Goal: Use online tool/utility: Use online tool/utility

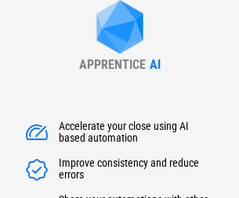
scroll to position [225, 0]
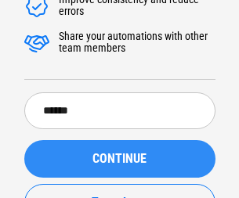
type input "******"
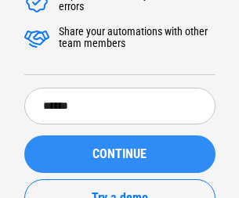
click at [119, 148] on span "CONTINUE" at bounding box center [119, 154] width 54 height 13
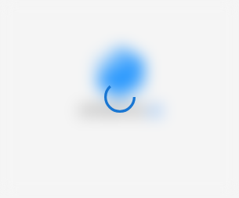
scroll to position [0, 0]
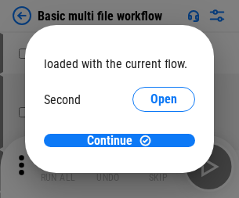
click at [150, 141] on span "Open" at bounding box center [163, 147] width 27 height 13
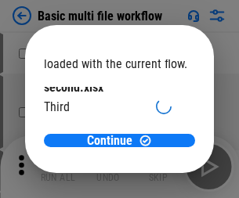
scroll to position [45, 0]
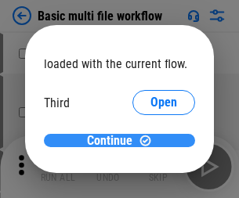
click at [114, 141] on span "Continue" at bounding box center [109, 141] width 45 height 13
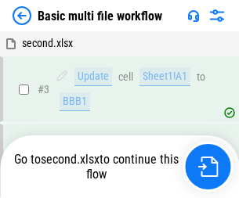
scroll to position [167, 0]
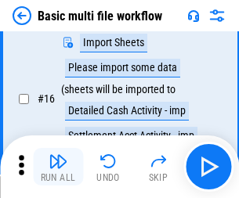
click at [58, 167] on img "button" at bounding box center [58, 161] width 19 height 19
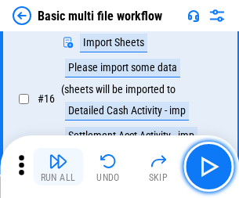
scroll to position [1043, 0]
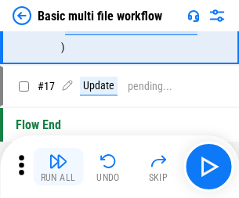
click at [58, 167] on img "button" at bounding box center [58, 161] width 19 height 19
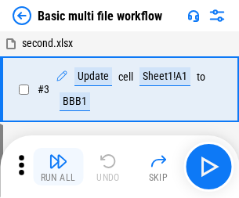
click at [58, 167] on img "button" at bounding box center [58, 161] width 19 height 19
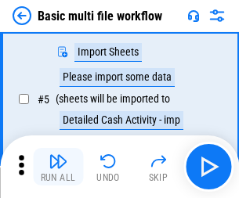
click at [58, 167] on img "button" at bounding box center [58, 161] width 19 height 19
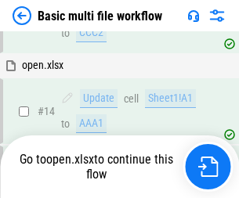
scroll to position [932, 0]
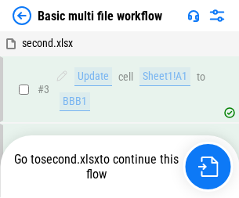
scroll to position [167, 0]
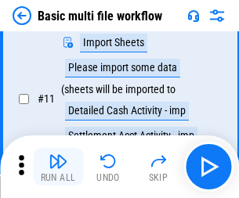
click at [58, 167] on img "button" at bounding box center [58, 161] width 19 height 19
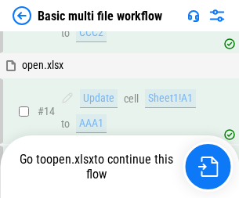
scroll to position [932, 0]
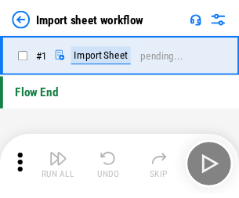
scroll to position [5, 0]
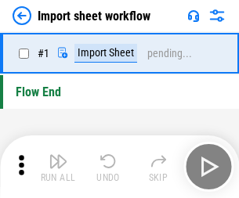
click at [58, 167] on img "button" at bounding box center [58, 161] width 19 height 19
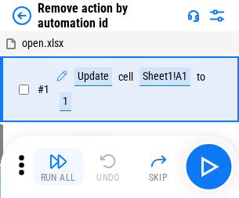
click at [58, 167] on img "button" at bounding box center [58, 161] width 19 height 19
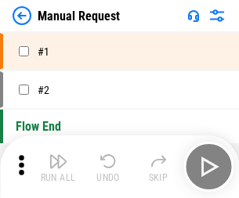
click at [58, 167] on img "button" at bounding box center [58, 161] width 19 height 19
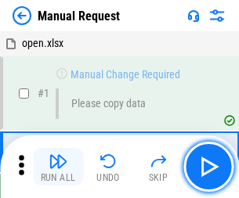
scroll to position [53, 0]
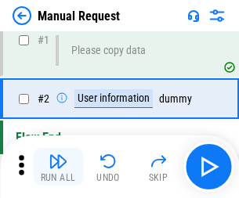
click at [58, 167] on img "button" at bounding box center [58, 161] width 19 height 19
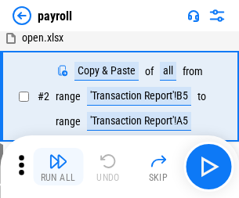
click at [58, 167] on img "button" at bounding box center [58, 161] width 19 height 19
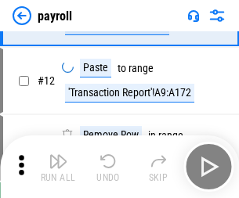
scroll to position [194, 0]
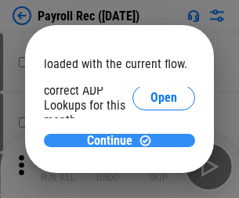
click at [114, 140] on span "Continue" at bounding box center [109, 141] width 45 height 13
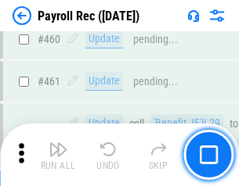
scroll to position [8350, 0]
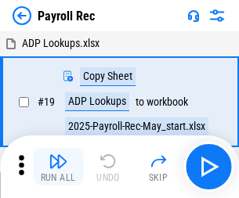
click at [58, 167] on img "button" at bounding box center [58, 161] width 19 height 19
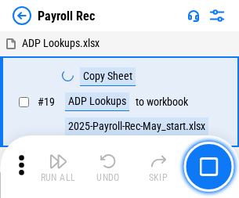
scroll to position [96, 0]
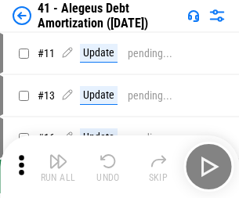
click at [58, 167] on img "button" at bounding box center [58, 161] width 19 height 19
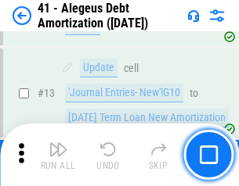
scroll to position [194, 0]
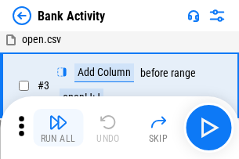
click at [58, 128] on img "button" at bounding box center [58, 122] width 19 height 19
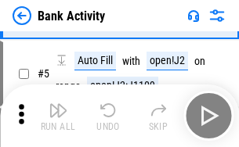
scroll to position [83, 0]
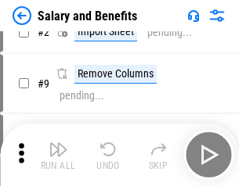
click at [58, 155] on img "button" at bounding box center [58, 149] width 19 height 19
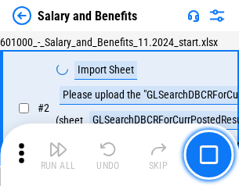
scroll to position [114, 0]
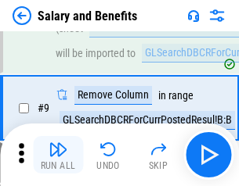
click at [58, 155] on img "button" at bounding box center [58, 149] width 19 height 19
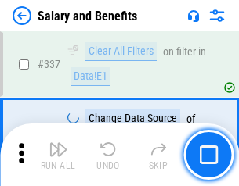
scroll to position [7336, 0]
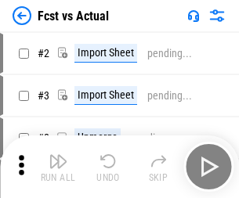
click at [58, 155] on img "button" at bounding box center [58, 161] width 19 height 19
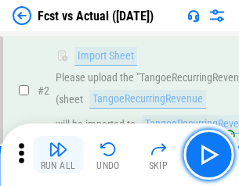
scroll to position [146, 0]
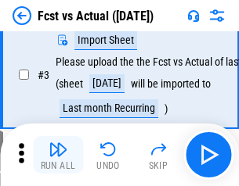
click at [58, 155] on img "button" at bounding box center [58, 149] width 19 height 19
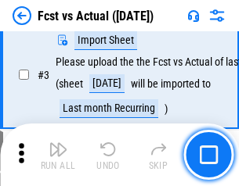
scroll to position [235, 0]
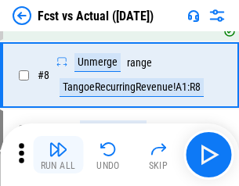
click at [58, 155] on img "button" at bounding box center [58, 149] width 19 height 19
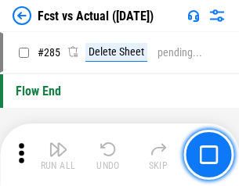
scroll to position [7415, 0]
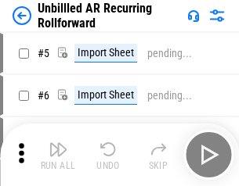
click at [58, 155] on img "button" at bounding box center [58, 149] width 19 height 19
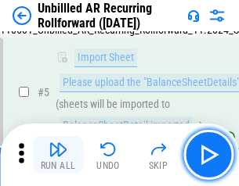
scroll to position [147, 0]
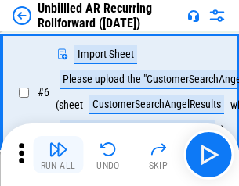
click at [58, 155] on img "button" at bounding box center [58, 149] width 19 height 19
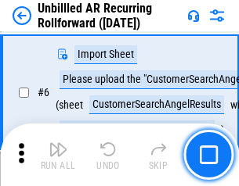
scroll to position [252, 0]
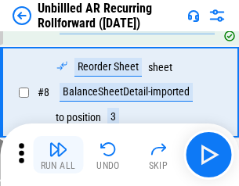
click at [58, 155] on img "button" at bounding box center [58, 149] width 19 height 19
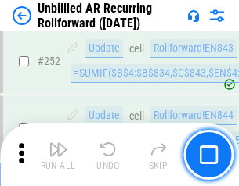
scroll to position [5322, 0]
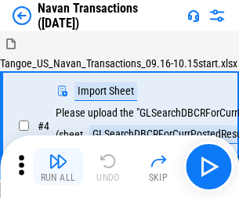
click at [58, 155] on img "button" at bounding box center [58, 161] width 19 height 19
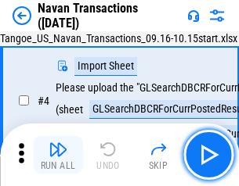
scroll to position [135, 0]
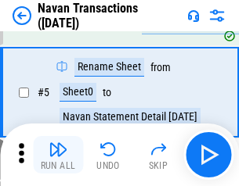
click at [58, 155] on img "button" at bounding box center [58, 149] width 19 height 19
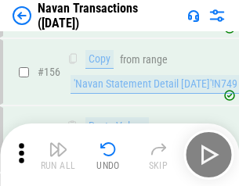
scroll to position [5080, 0]
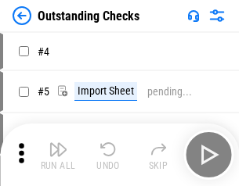
click at [58, 155] on img "button" at bounding box center [58, 149] width 19 height 19
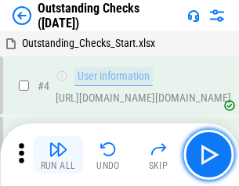
scroll to position [164, 0]
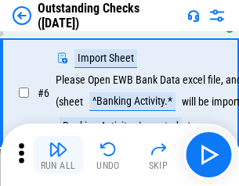
click at [58, 155] on img "button" at bounding box center [58, 149] width 19 height 19
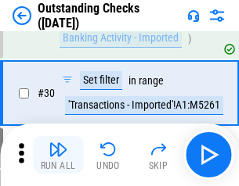
click at [58, 155] on img "button" at bounding box center [58, 149] width 19 height 19
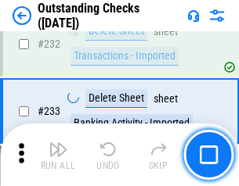
scroll to position [4758, 0]
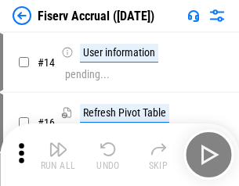
click at [58, 155] on img "button" at bounding box center [58, 149] width 19 height 19
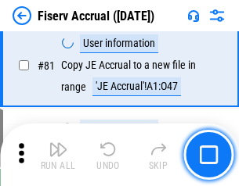
scroll to position [2059, 0]
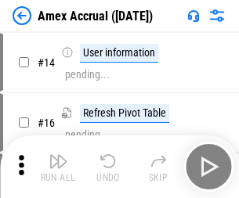
click at [58, 155] on img "button" at bounding box center [58, 161] width 19 height 19
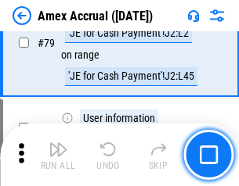
scroll to position [2034, 0]
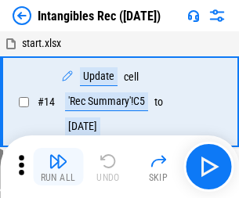
click at [58, 167] on img "button" at bounding box center [58, 161] width 19 height 19
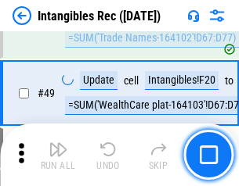
scroll to position [610, 0]
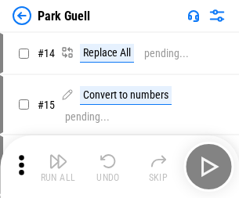
click at [58, 155] on img "button" at bounding box center [58, 161] width 19 height 19
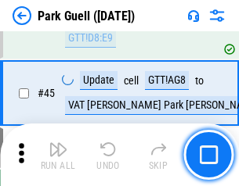
scroll to position [1959, 0]
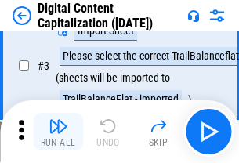
click at [58, 132] on img "button" at bounding box center [58, 126] width 19 height 19
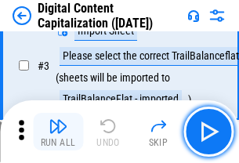
scroll to position [146, 0]
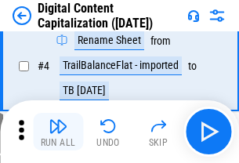
click at [58, 132] on img "button" at bounding box center [58, 126] width 19 height 19
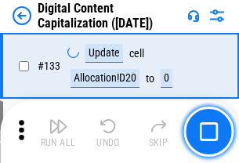
scroll to position [1662, 0]
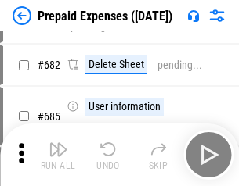
click at [58, 155] on img "button" at bounding box center [58, 149] width 19 height 19
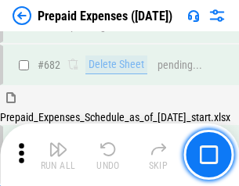
scroll to position [4308, 0]
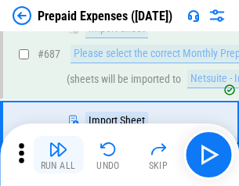
click at [58, 155] on img "button" at bounding box center [58, 149] width 19 height 19
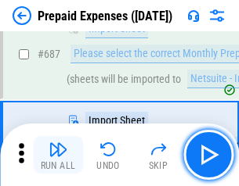
scroll to position [4388, 0]
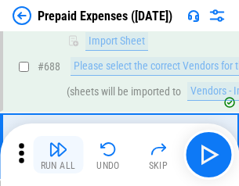
click at [58, 155] on img "button" at bounding box center [58, 149] width 19 height 19
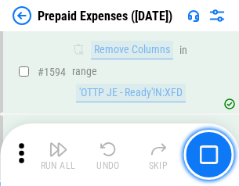
scroll to position [15255, 0]
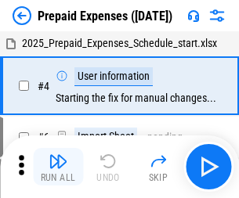
click at [58, 167] on img "button" at bounding box center [58, 161] width 19 height 19
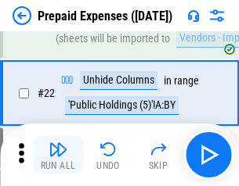
click at [58, 155] on img "button" at bounding box center [58, 149] width 19 height 19
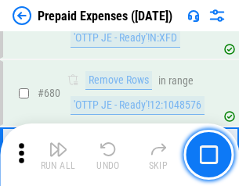
scroll to position [5456, 0]
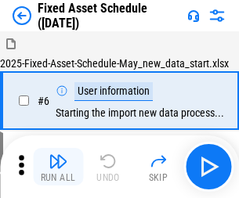
click at [58, 167] on img "button" at bounding box center [58, 161] width 19 height 19
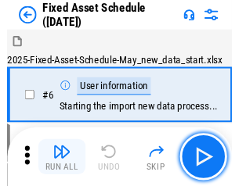
scroll to position [165, 0]
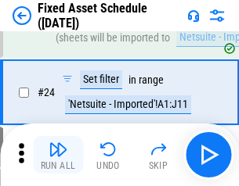
click at [58, 155] on img "button" at bounding box center [58, 149] width 19 height 19
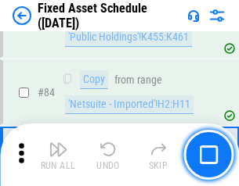
scroll to position [2153, 0]
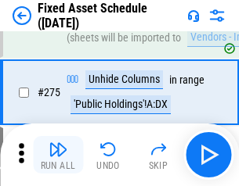
click at [58, 155] on img "button" at bounding box center [58, 149] width 19 height 19
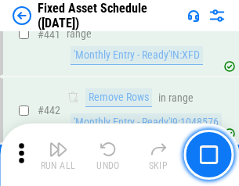
scroll to position [7004, 0]
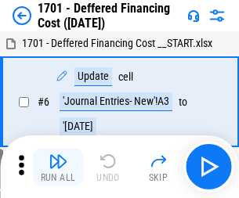
click at [58, 167] on img "button" at bounding box center [58, 161] width 19 height 19
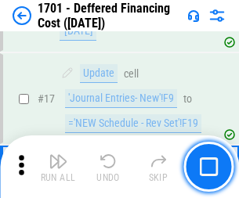
scroll to position [188, 0]
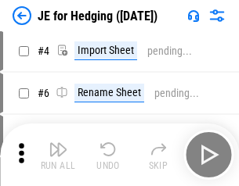
click at [58, 155] on img "button" at bounding box center [58, 149] width 19 height 19
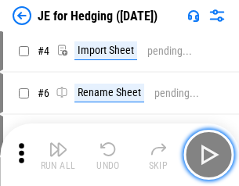
scroll to position [89, 0]
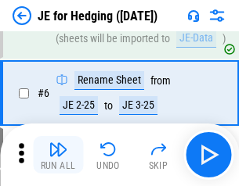
click at [58, 155] on img "button" at bounding box center [58, 149] width 19 height 19
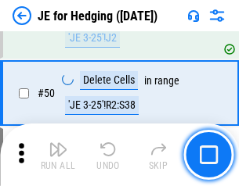
scroll to position [1015, 0]
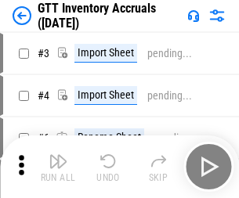
click at [58, 155] on img "button" at bounding box center [58, 161] width 19 height 19
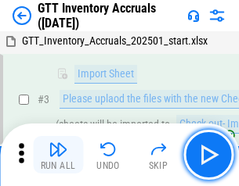
scroll to position [101, 0]
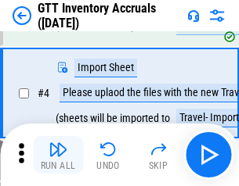
click at [58, 155] on img "button" at bounding box center [58, 149] width 19 height 19
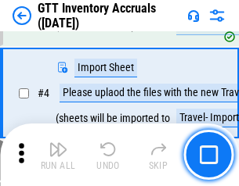
scroll to position [181, 0]
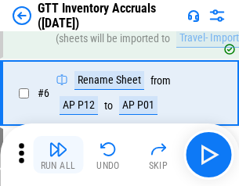
click at [58, 155] on img "button" at bounding box center [58, 149] width 19 height 19
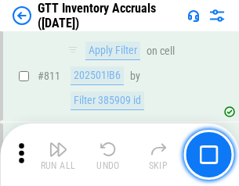
scroll to position [11892, 0]
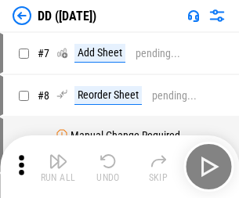
click at [58, 167] on img "button" at bounding box center [58, 161] width 19 height 19
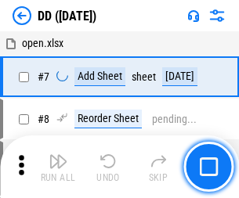
scroll to position [151, 0]
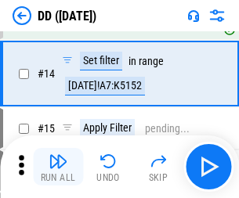
click at [58, 167] on img "button" at bounding box center [58, 161] width 19 height 19
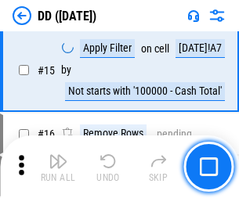
scroll to position [403, 0]
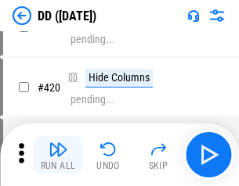
click at [58, 155] on img "button" at bounding box center [58, 149] width 19 height 19
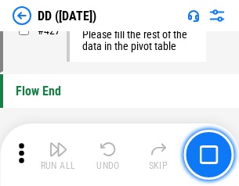
scroll to position [7499, 0]
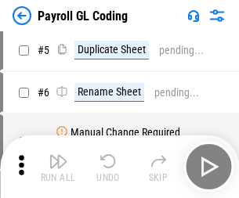
click at [58, 167] on img "button" at bounding box center [58, 161] width 19 height 19
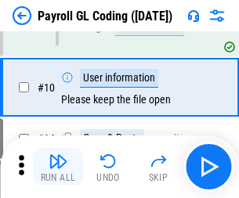
click at [58, 167] on img "button" at bounding box center [58, 161] width 19 height 19
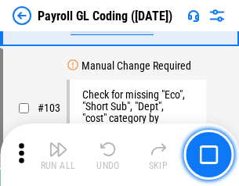
scroll to position [3676, 0]
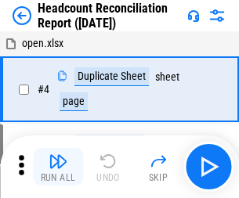
click at [58, 167] on img "button" at bounding box center [58, 161] width 19 height 19
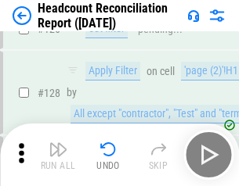
scroll to position [1851, 0]
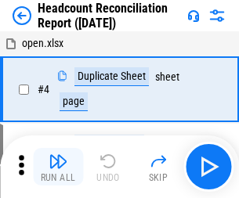
click at [58, 167] on img "button" at bounding box center [58, 161] width 19 height 19
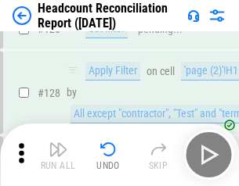
scroll to position [1851, 0]
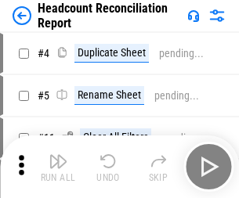
click at [58, 167] on img "button" at bounding box center [58, 161] width 19 height 19
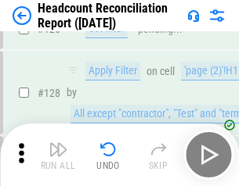
scroll to position [1851, 0]
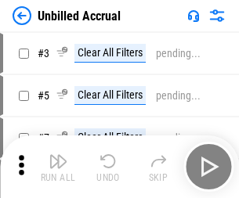
click at [58, 167] on img "button" at bounding box center [58, 161] width 19 height 19
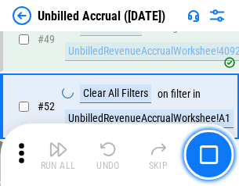
scroll to position [1421, 0]
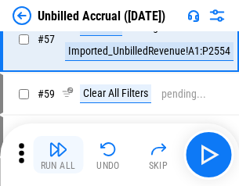
click at [58, 155] on img "button" at bounding box center [58, 149] width 19 height 19
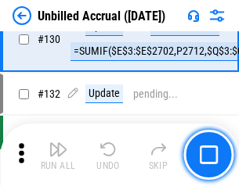
scroll to position [4667, 0]
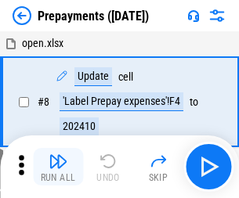
click at [58, 167] on img "button" at bounding box center [58, 161] width 19 height 19
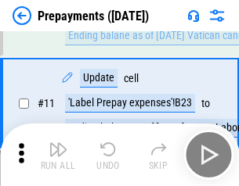
scroll to position [98, 0]
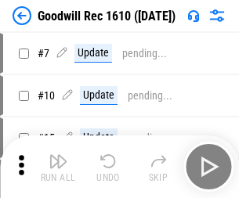
click at [58, 167] on img "button" at bounding box center [58, 161] width 19 height 19
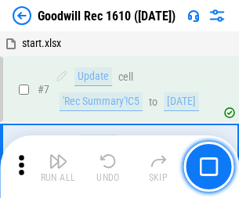
scroll to position [268, 0]
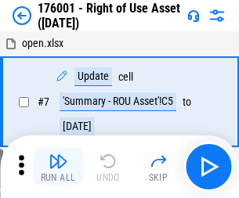
click at [58, 167] on img "button" at bounding box center [58, 161] width 19 height 19
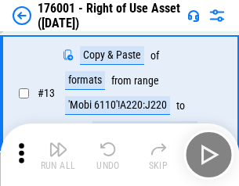
scroll to position [101, 0]
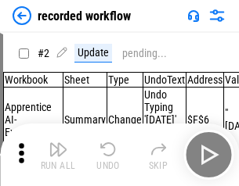
click at [58, 155] on img "button" at bounding box center [58, 149] width 19 height 19
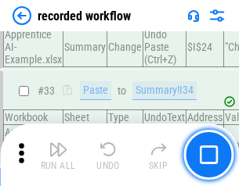
scroll to position [4897, 0]
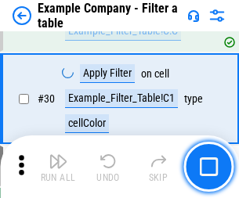
scroll to position [1434, 0]
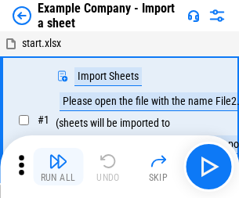
click at [58, 155] on img "button" at bounding box center [58, 161] width 19 height 19
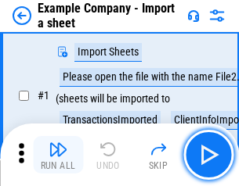
scroll to position [132, 0]
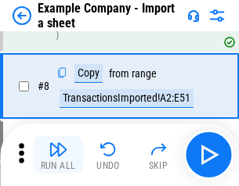
click at [58, 155] on img "button" at bounding box center [58, 149] width 19 height 19
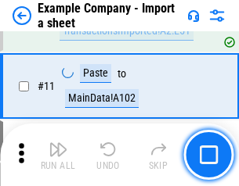
scroll to position [346, 0]
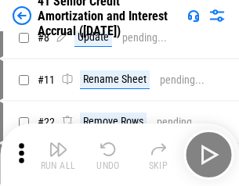
click at [58, 155] on img "button" at bounding box center [58, 149] width 19 height 19
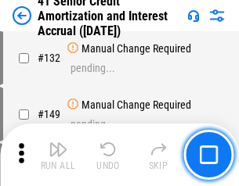
click at [58, 155] on img "button" at bounding box center [58, 149] width 19 height 19
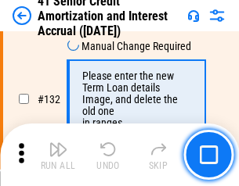
scroll to position [1637, 0]
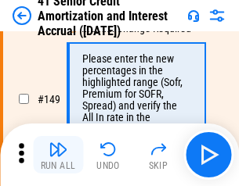
click at [58, 155] on img "button" at bounding box center [58, 149] width 19 height 19
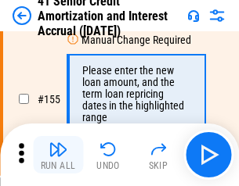
click at [58, 155] on img "button" at bounding box center [58, 149] width 19 height 19
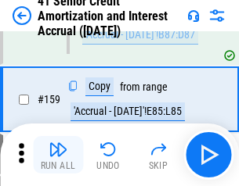
click at [58, 155] on img "button" at bounding box center [58, 149] width 19 height 19
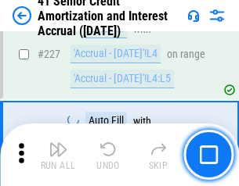
scroll to position [3509, 0]
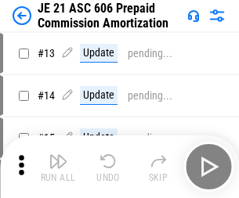
click at [58, 155] on img "button" at bounding box center [58, 161] width 19 height 19
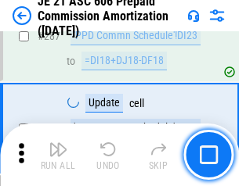
scroll to position [2883, 0]
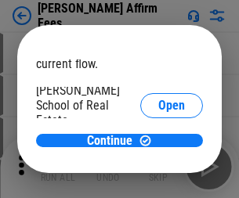
click at [158, 182] on span "Open" at bounding box center [171, 188] width 27 height 13
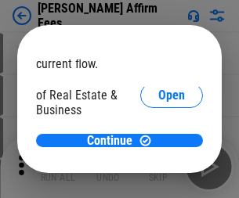
click at [158, 164] on span "Open" at bounding box center [171, 170] width 27 height 13
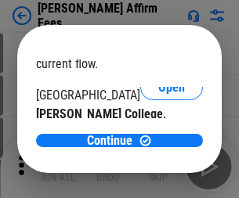
click at [158, 146] on span "Open" at bounding box center [171, 152] width 27 height 13
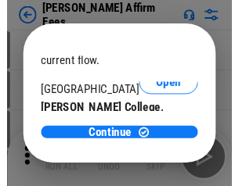
scroll to position [246, 0]
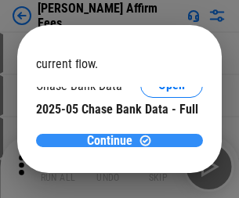
click at [114, 140] on span "Continue" at bounding box center [109, 141] width 45 height 13
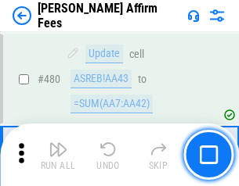
scroll to position [4260, 0]
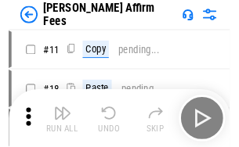
scroll to position [16, 0]
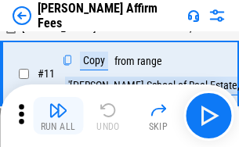
click at [58, 116] on img "button" at bounding box center [58, 110] width 19 height 19
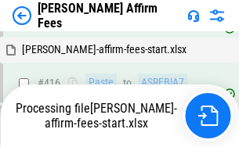
scroll to position [3316, 0]
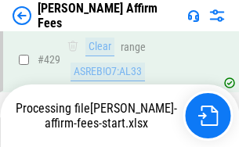
scroll to position [4109, 0]
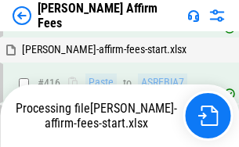
scroll to position [3556, 0]
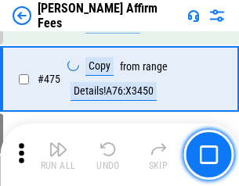
scroll to position [4089, 0]
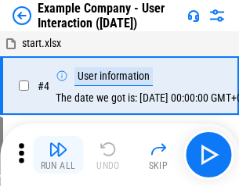
click at [58, 155] on img "button" at bounding box center [58, 149] width 19 height 19
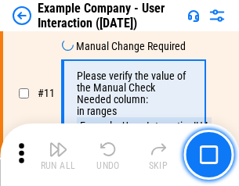
scroll to position [339, 0]
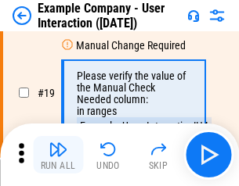
click at [58, 155] on img "button" at bounding box center [58, 149] width 19 height 19
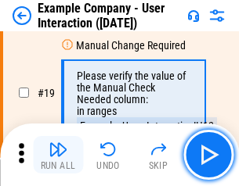
click at [58, 155] on img "button" at bounding box center [58, 149] width 19 height 19
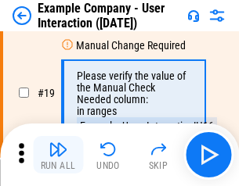
click at [58, 155] on img "button" at bounding box center [58, 149] width 19 height 19
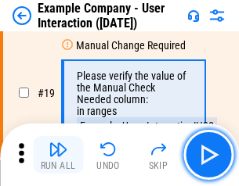
click at [58, 155] on img "button" at bounding box center [58, 149] width 19 height 19
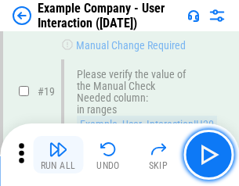
scroll to position [432, 0]
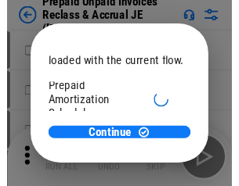
scroll to position [93, 0]
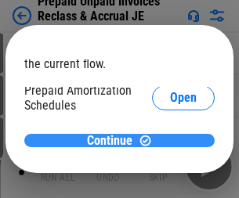
click at [114, 140] on span "Continue" at bounding box center [109, 141] width 45 height 13
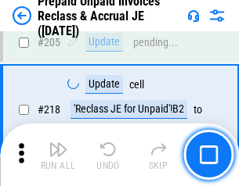
scroll to position [2031, 0]
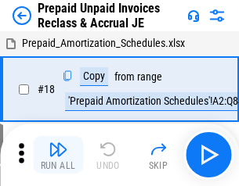
click at [58, 155] on img "button" at bounding box center [58, 149] width 19 height 19
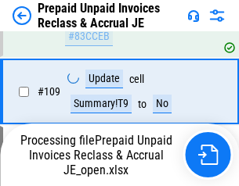
scroll to position [2031, 0]
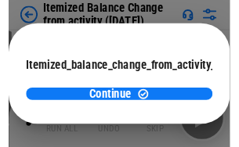
scroll to position [114, 0]
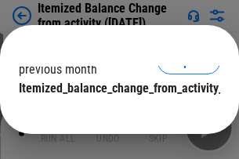
click at [114, 114] on span "Continue" at bounding box center [109, 120] width 45 height 13
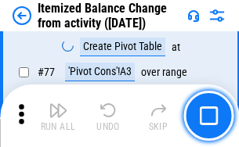
scroll to position [1532, 0]
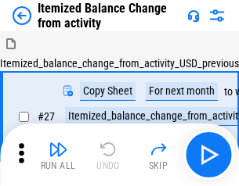
scroll to position [24, 0]
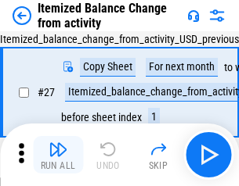
click at [58, 155] on img "button" at bounding box center [58, 149] width 19 height 19
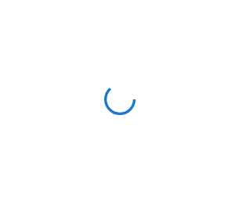
scroll to position [7, 0]
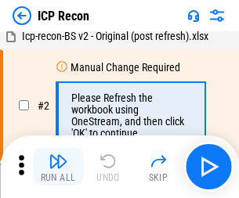
click at [58, 167] on img "button" at bounding box center [58, 161] width 19 height 19
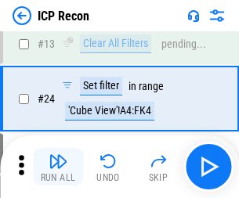
click at [58, 167] on img "button" at bounding box center [58, 161] width 19 height 19
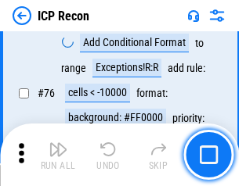
scroll to position [1408, 0]
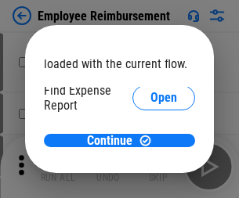
click at [150, 182] on span "Open" at bounding box center [163, 188] width 27 height 13
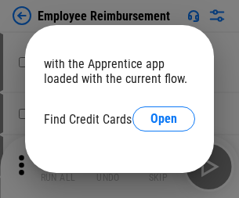
scroll to position [92, 0]
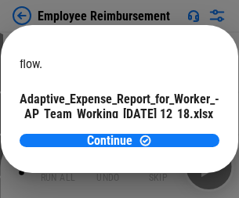
click at [175, 132] on span "Open" at bounding box center [188, 138] width 27 height 13
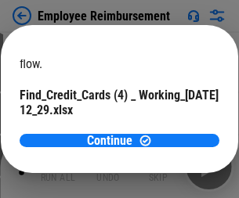
scroll to position [163, 0]
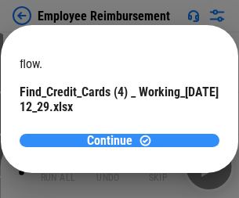
click at [114, 140] on span "Continue" at bounding box center [109, 141] width 45 height 13
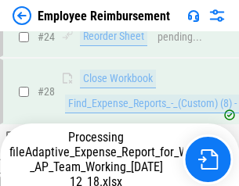
scroll to position [732, 0]
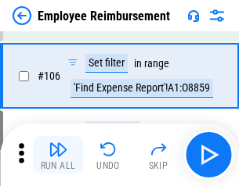
click at [58, 155] on img "button" at bounding box center [58, 149] width 19 height 19
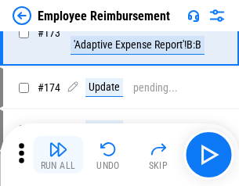
click at [58, 155] on img "button" at bounding box center [58, 149] width 19 height 19
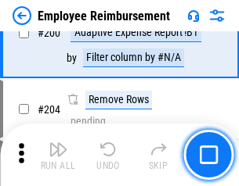
scroll to position [3964, 0]
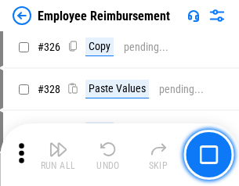
click at [58, 155] on img "button" at bounding box center [58, 149] width 19 height 19
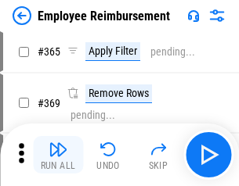
click at [58, 155] on img "button" at bounding box center [58, 149] width 19 height 19
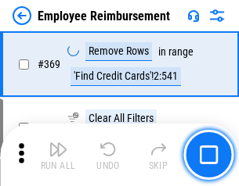
scroll to position [8077, 0]
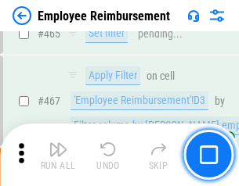
click at [58, 155] on img "button" at bounding box center [58, 149] width 19 height 19
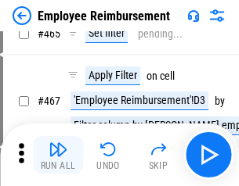
click at [58, 155] on img "button" at bounding box center [58, 149] width 19 height 19
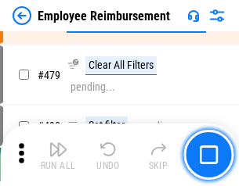
scroll to position [9676, 0]
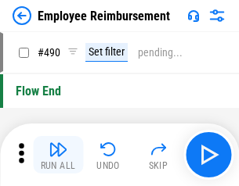
click at [58, 155] on img "button" at bounding box center [58, 149] width 19 height 19
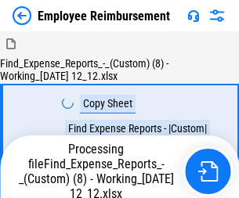
scroll to position [53, 0]
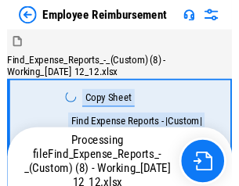
scroll to position [53, 0]
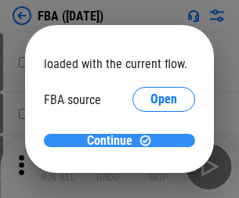
click at [114, 141] on span "Continue" at bounding box center [109, 141] width 45 height 13
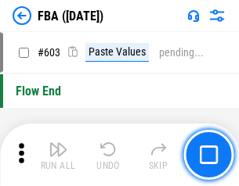
scroll to position [12230, 0]
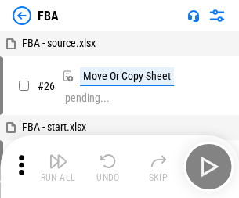
scroll to position [16, 0]
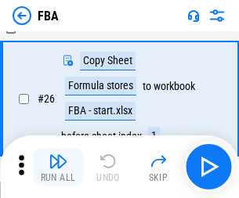
click at [58, 167] on img "button" at bounding box center [58, 161] width 19 height 19
